Goal: Obtain resource: Download file/media

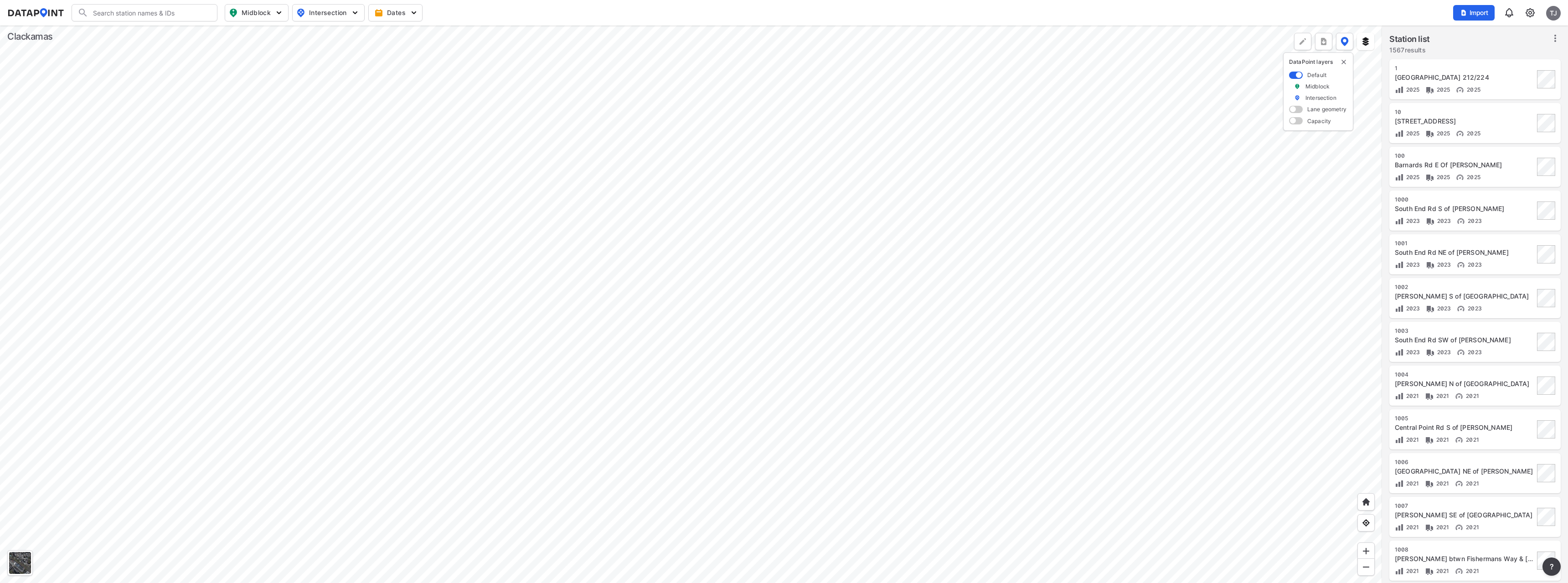
click at [580, 208] on div at bounding box center [691, 304] width 1382 height 557
click at [680, 314] on div at bounding box center [691, 304] width 1382 height 557
click at [477, 203] on div at bounding box center [691, 304] width 1382 height 557
click at [464, 271] on div at bounding box center [691, 304] width 1382 height 557
click at [811, 246] on div at bounding box center [691, 304] width 1382 height 557
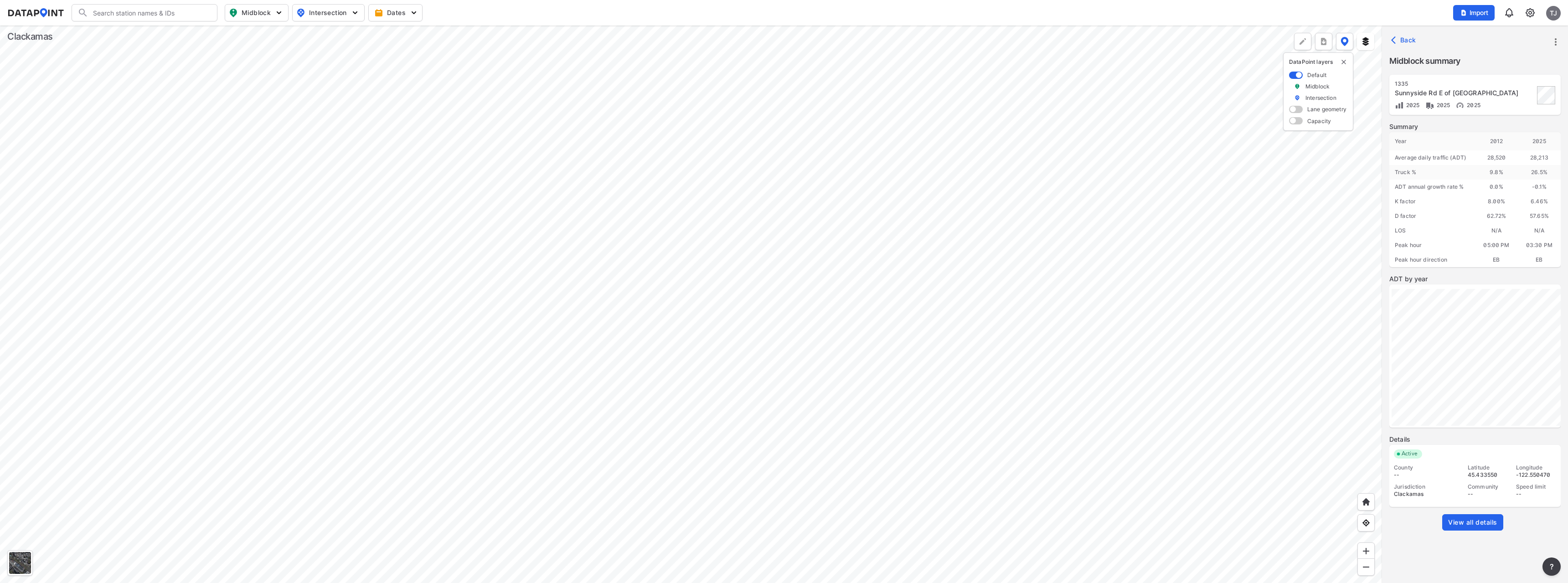
click at [1465, 519] on span "View all details" at bounding box center [1472, 522] width 49 height 9
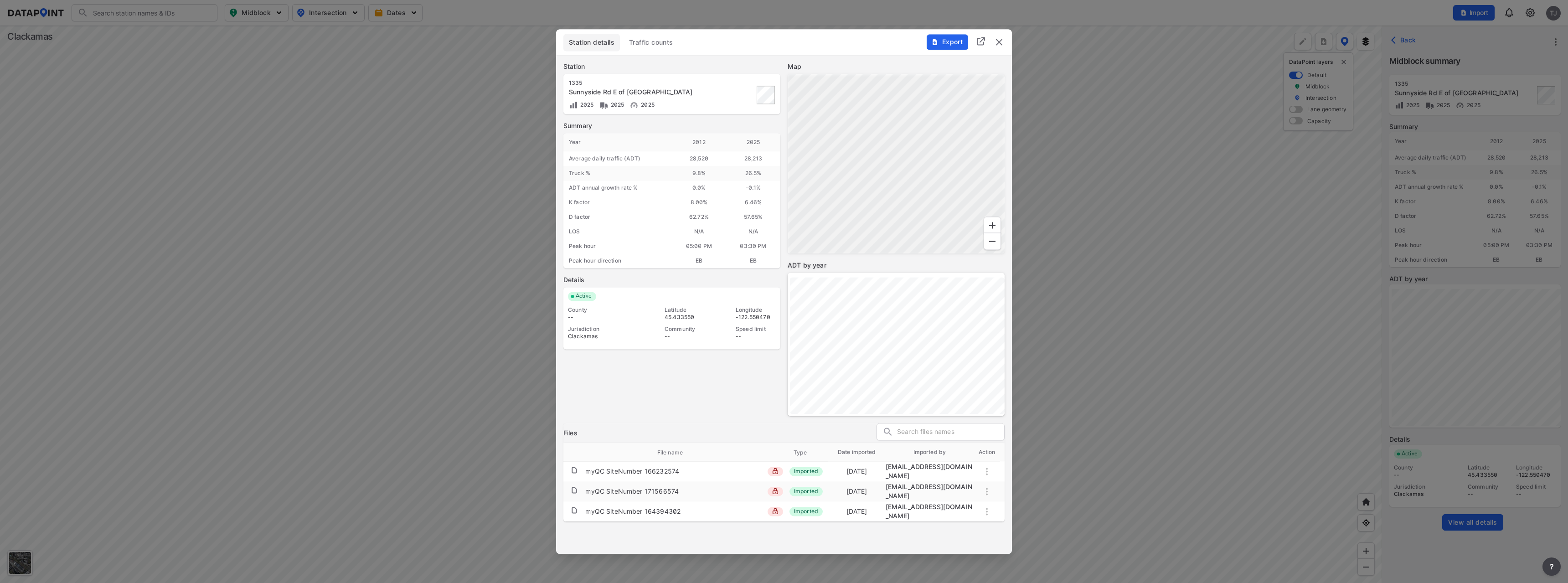
click at [645, 44] on span "Traffic counts" at bounding box center [651, 42] width 44 height 9
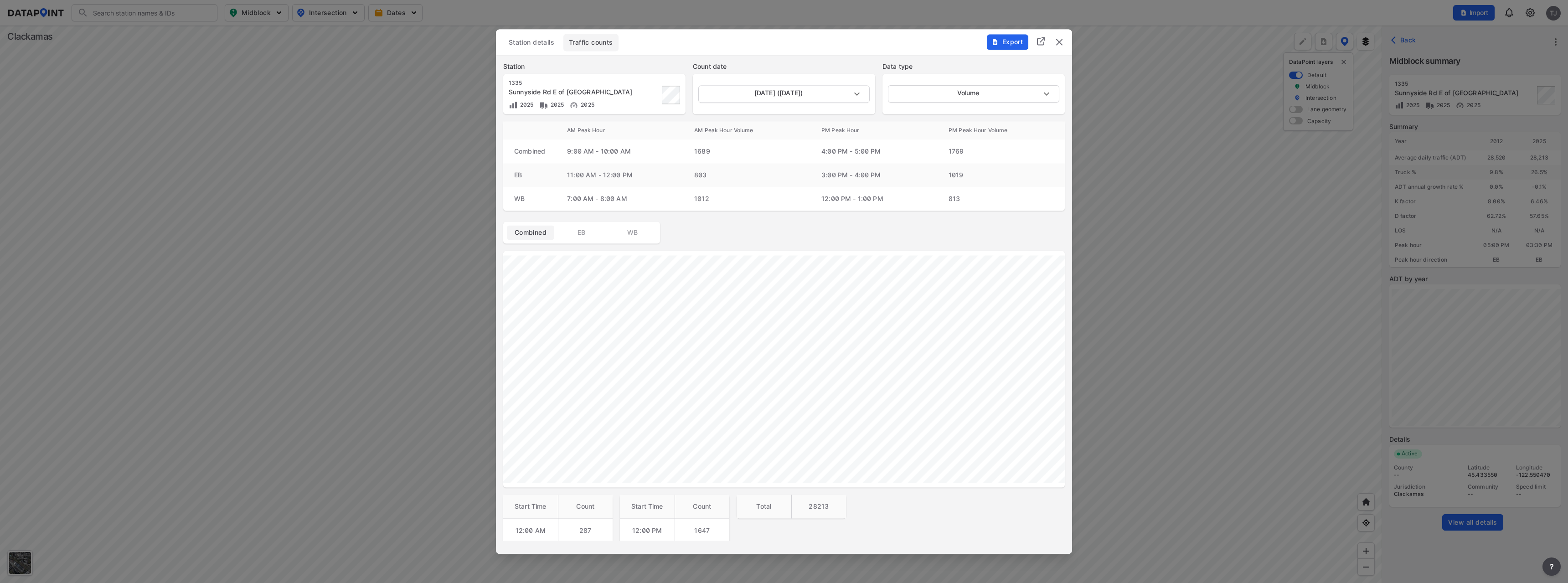
click at [1023, 43] on span "Export" at bounding box center [1007, 41] width 30 height 9
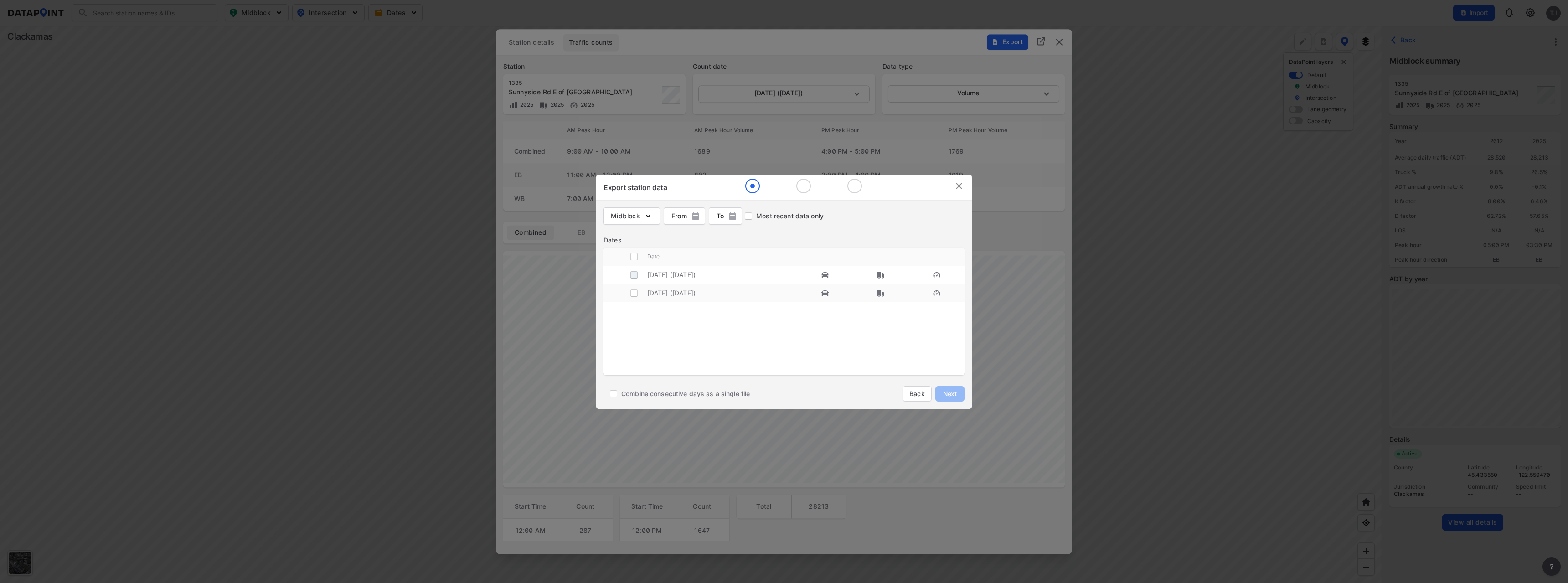
drag, startPoint x: 635, startPoint y: 279, endPoint x: 656, endPoint y: 284, distance: 21.6
click at [635, 279] on input "decorative checkbox" at bounding box center [634, 274] width 17 height 17
checkbox input "true"
click at [948, 393] on span "Next" at bounding box center [950, 394] width 18 height 9
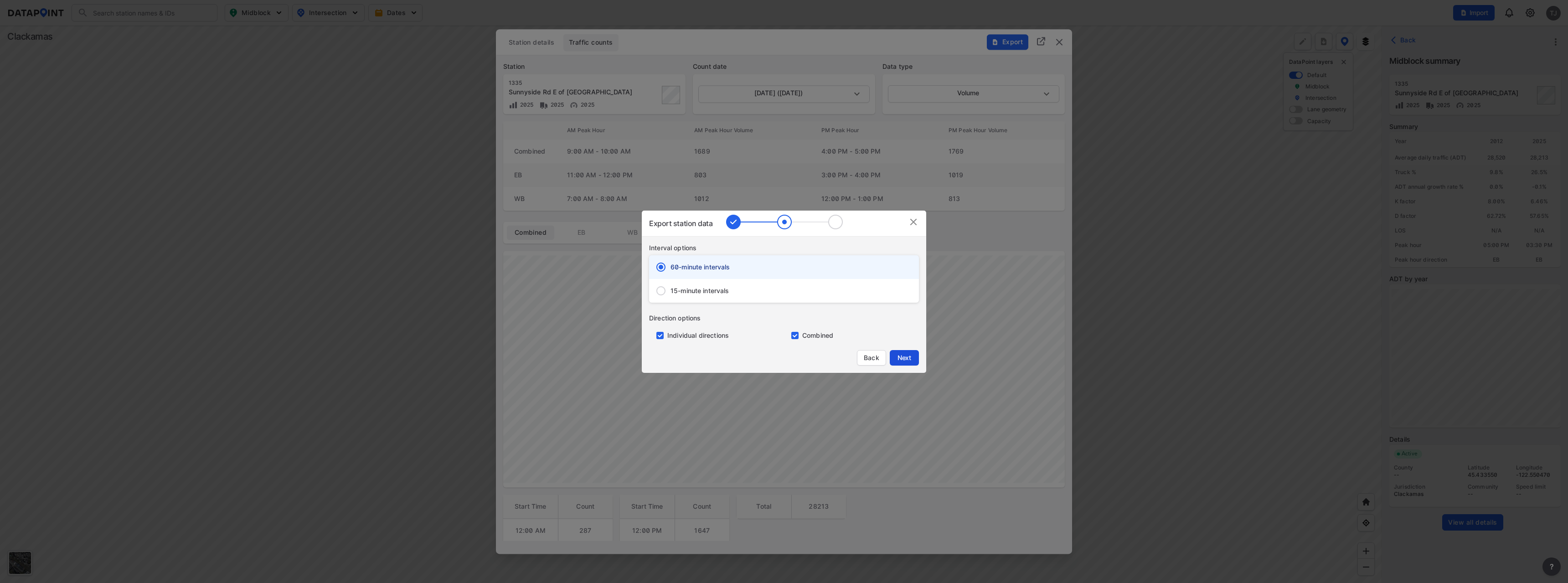
click at [908, 358] on span "Next" at bounding box center [905, 357] width 18 height 9
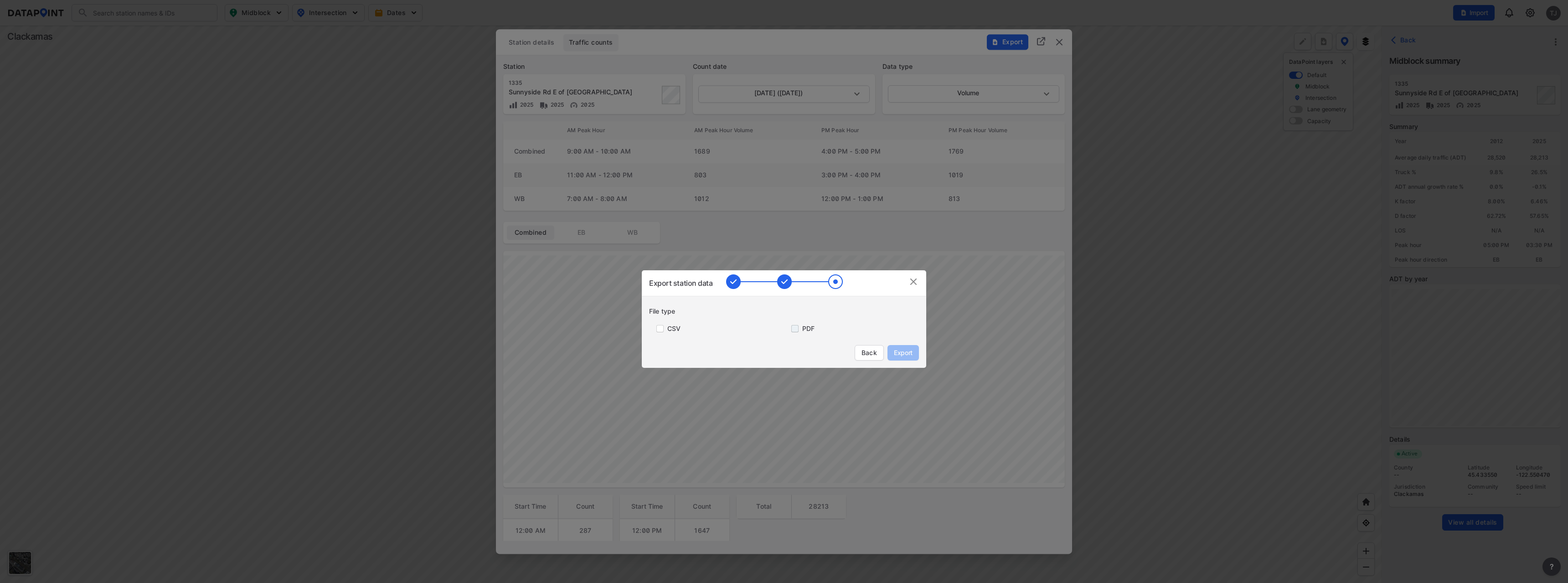
click at [797, 327] on input "primary checkbox" at bounding box center [793, 329] width 18 height 7
checkbox input "true"
click at [896, 354] on span "Export" at bounding box center [903, 352] width 21 height 9
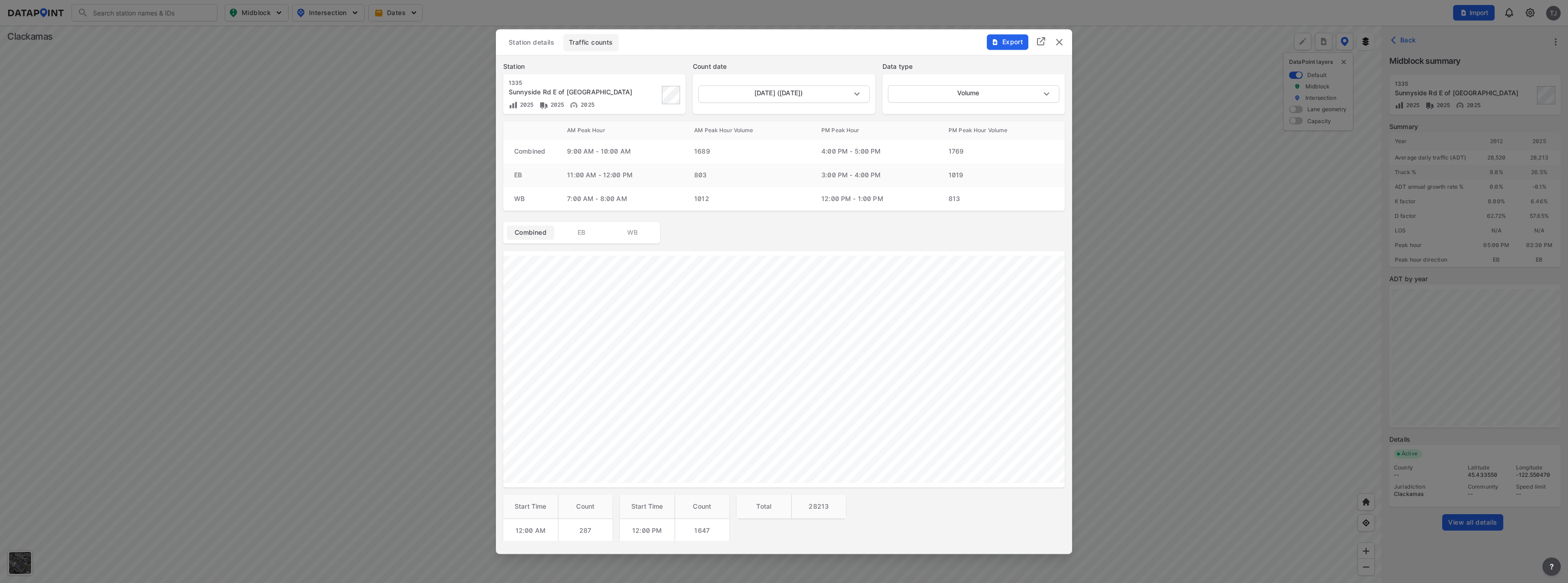
click at [1060, 41] on img "delete" at bounding box center [1059, 42] width 11 height 11
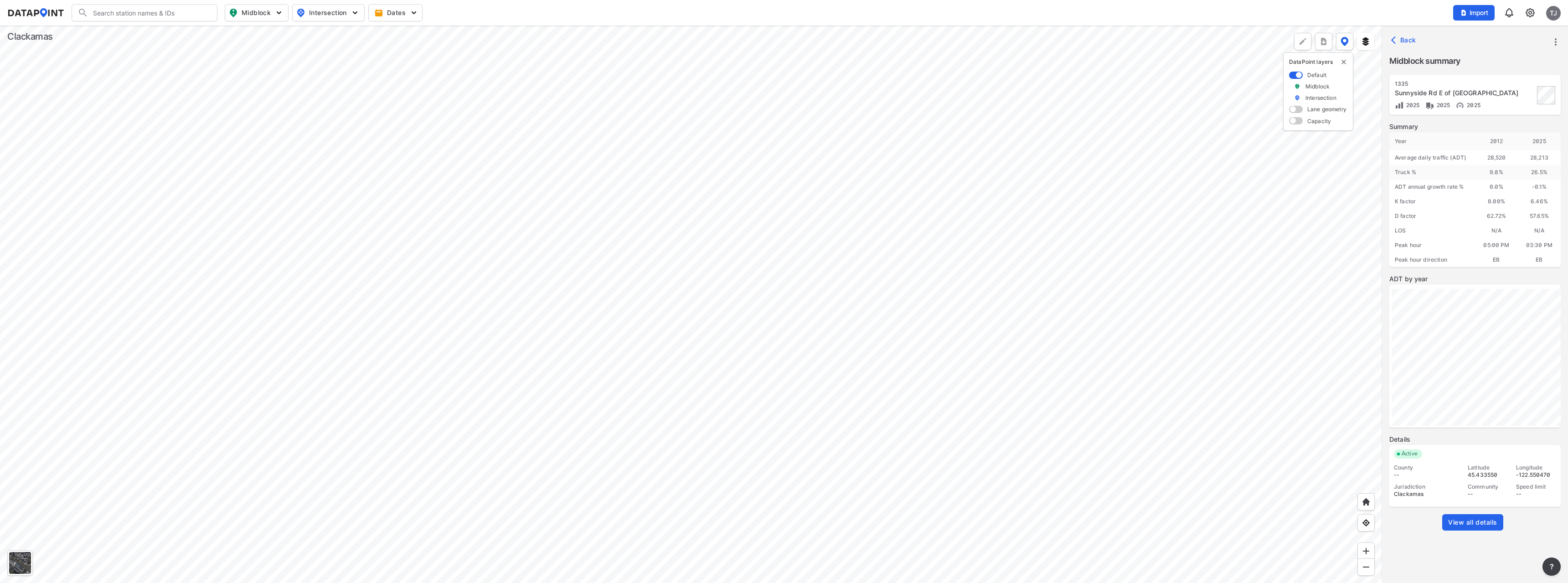
click at [935, 309] on div at bounding box center [691, 304] width 1382 height 557
click at [948, 315] on div at bounding box center [691, 304] width 1382 height 557
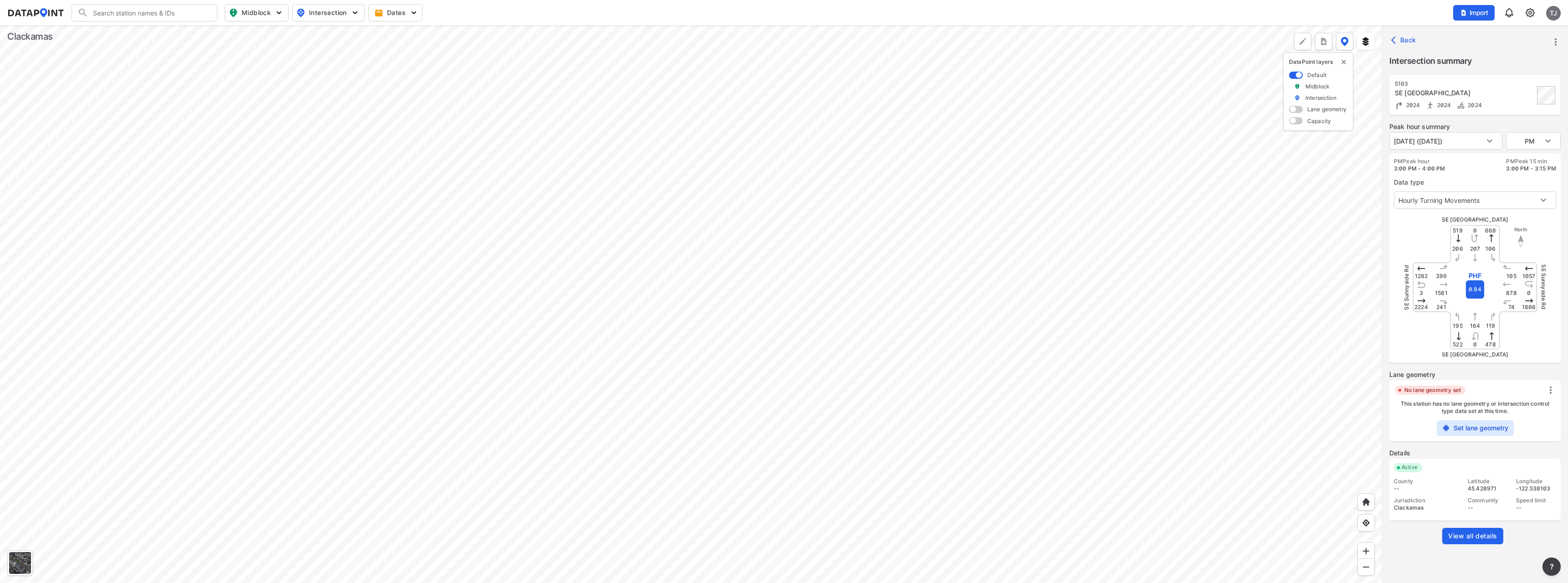
click at [922, 313] on div at bounding box center [691, 304] width 1382 height 557
click at [934, 305] on div at bounding box center [691, 304] width 1382 height 557
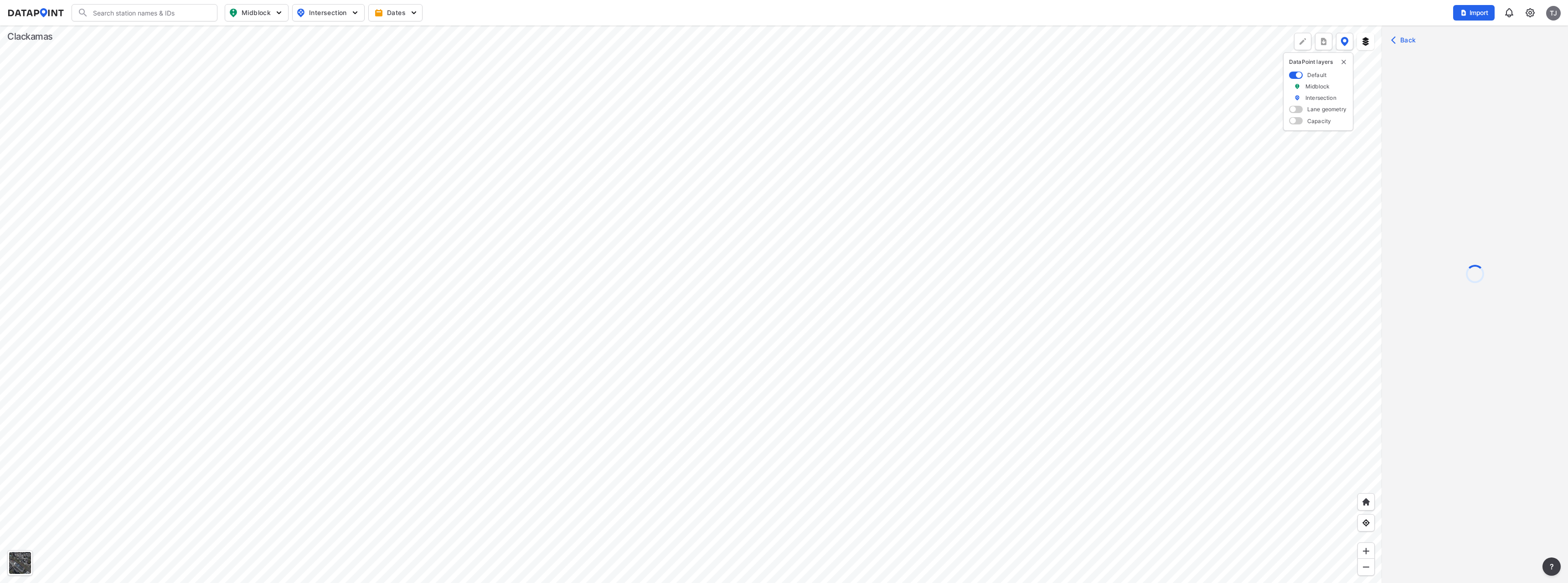
click at [934, 305] on div at bounding box center [691, 304] width 1382 height 557
click at [1474, 520] on span "View all details" at bounding box center [1472, 522] width 49 height 9
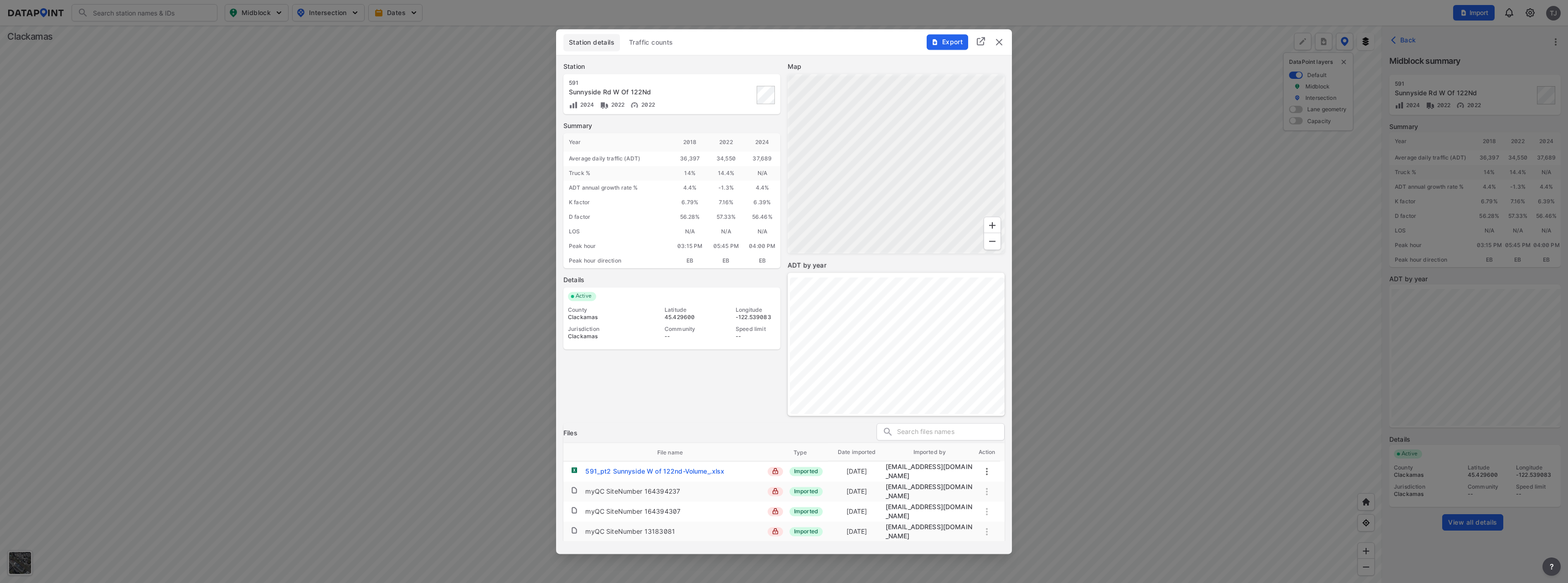
click at [940, 47] on button "Export" at bounding box center [947, 41] width 41 height 15
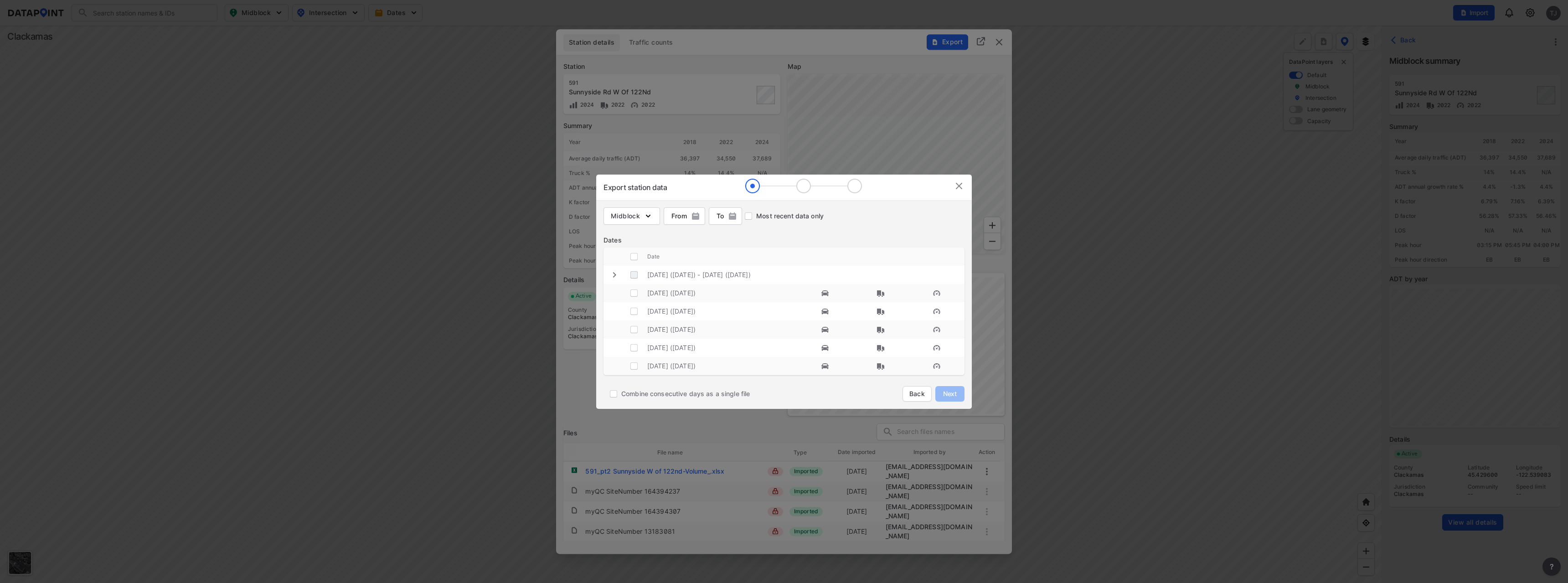
click at [633, 279] on \(Friday\) "decorative checkbox" at bounding box center [634, 274] width 17 height 17
checkbox \(Friday\) "true"
click at [961, 397] on button "Next" at bounding box center [950, 393] width 29 height 15
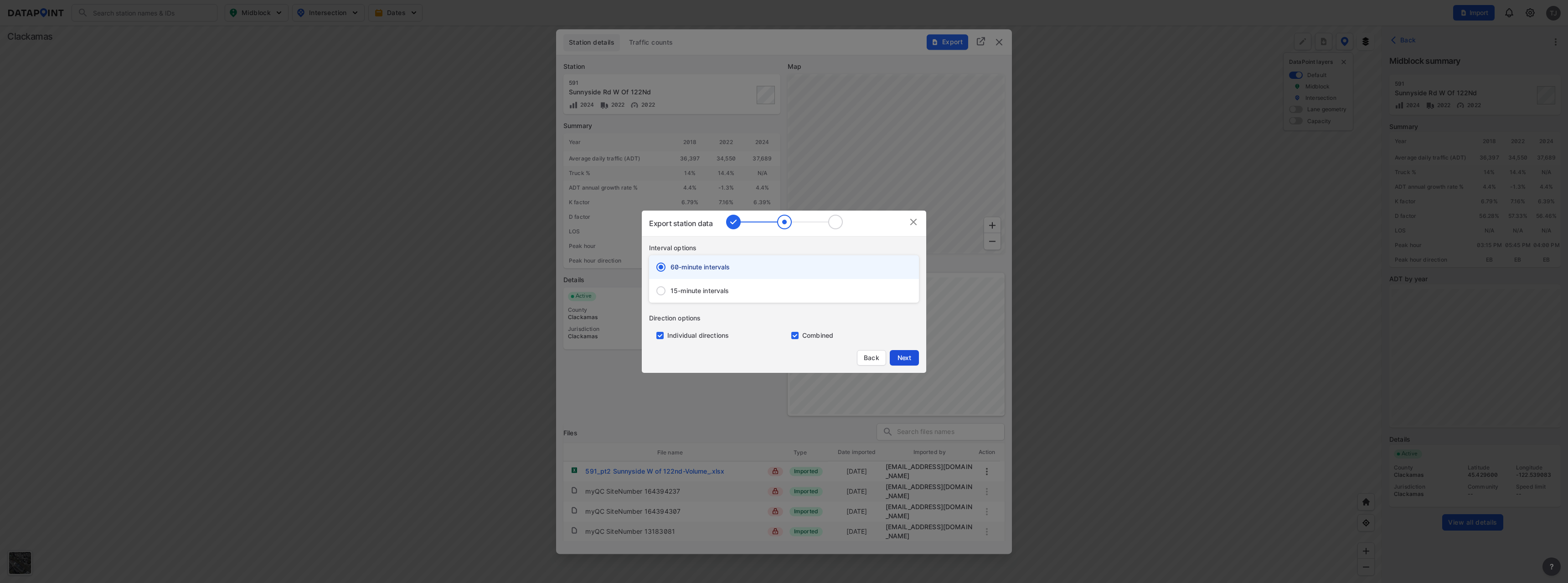
click at [906, 362] on span "Next" at bounding box center [905, 357] width 18 height 9
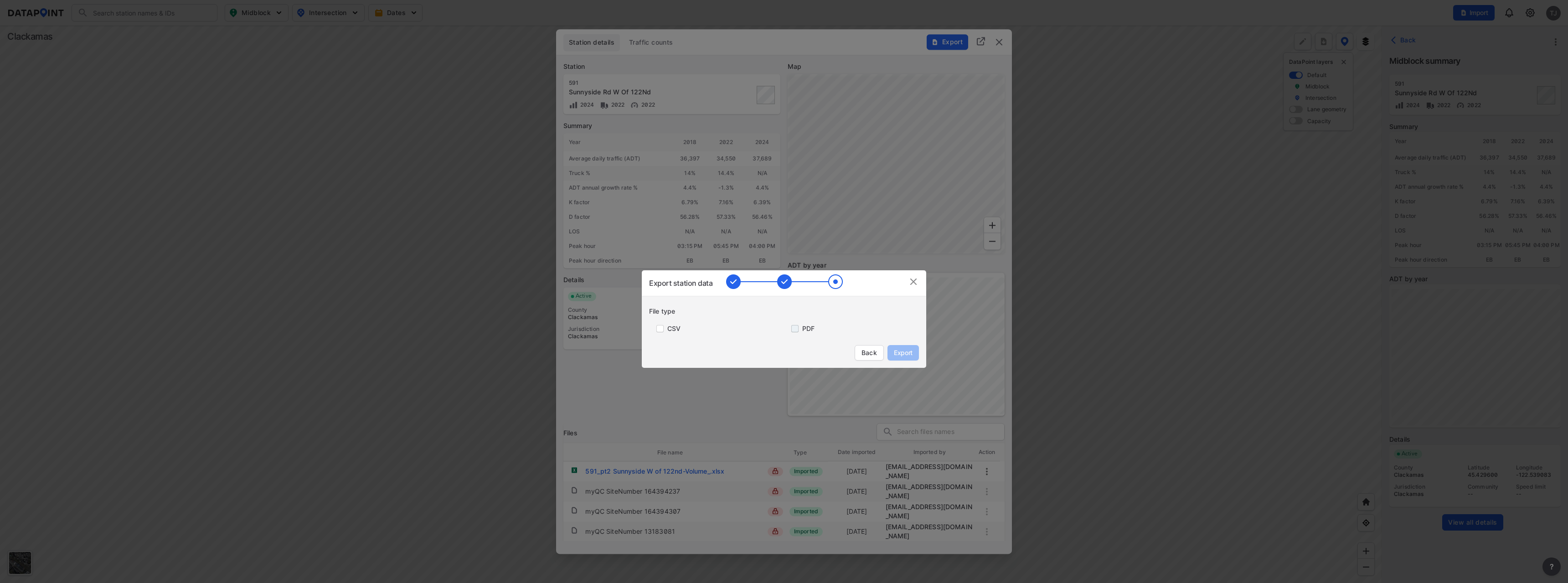
click at [796, 331] on input "primary checkbox" at bounding box center [793, 329] width 18 height 7
checkbox input "true"
click at [900, 352] on span "Export" at bounding box center [903, 352] width 21 height 9
